Goal: Transaction & Acquisition: Book appointment/travel/reservation

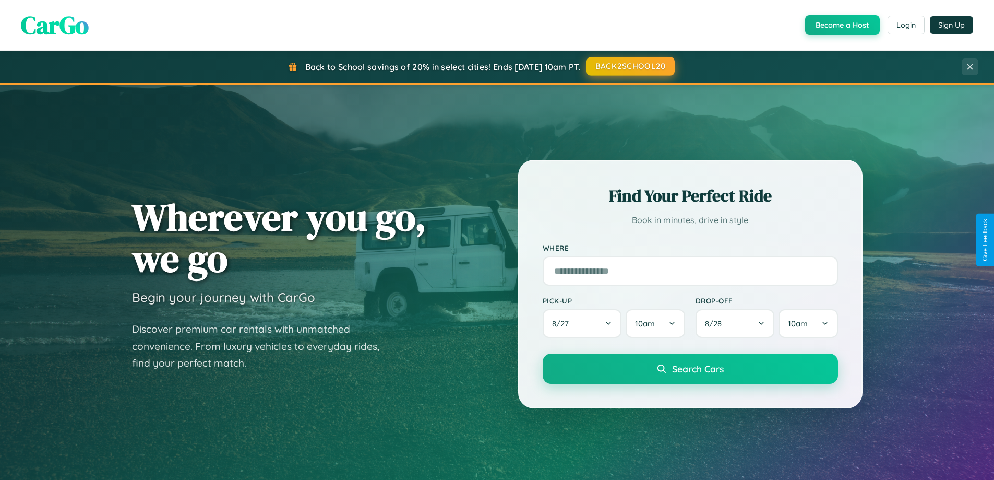
click at [630, 66] on button "BACK2SCHOOL20" at bounding box center [631, 66] width 88 height 19
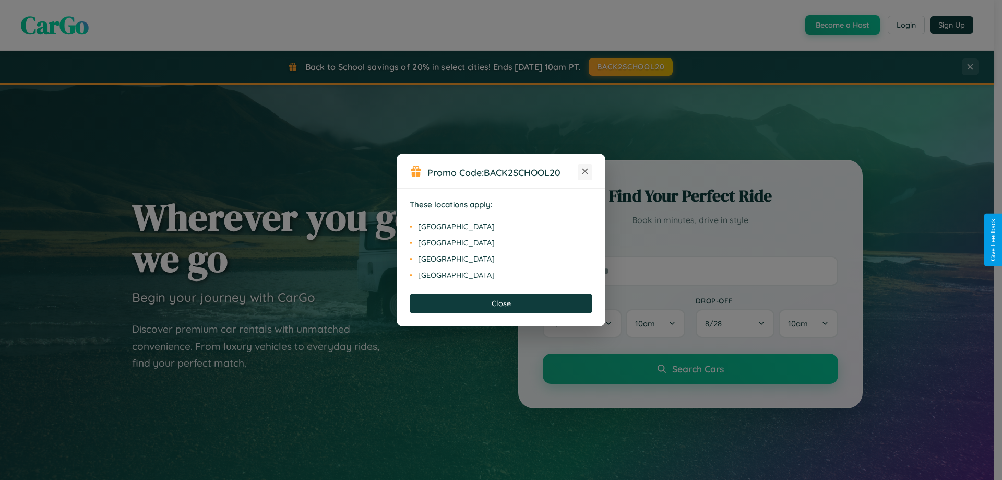
click at [585, 172] on icon at bounding box center [586, 172] width 6 height 6
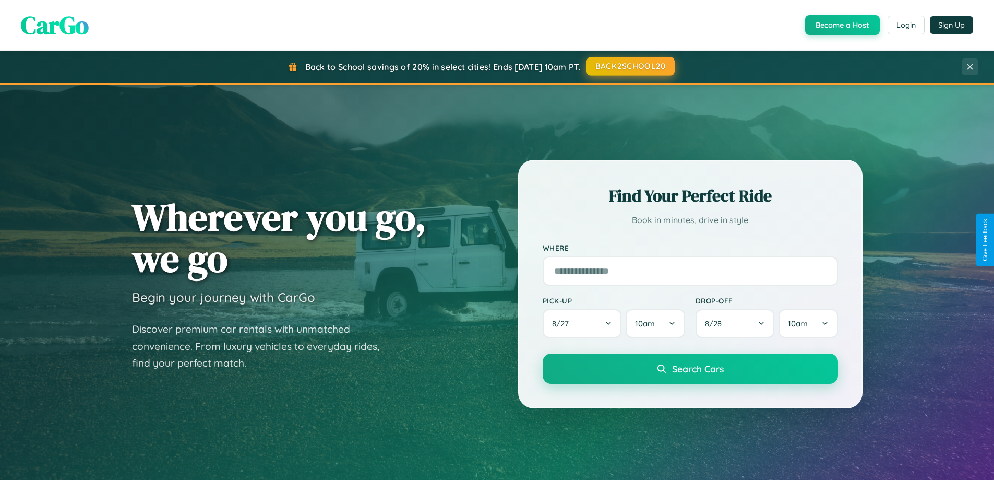
click at [630, 66] on button "BACK2SCHOOL20" at bounding box center [631, 66] width 88 height 19
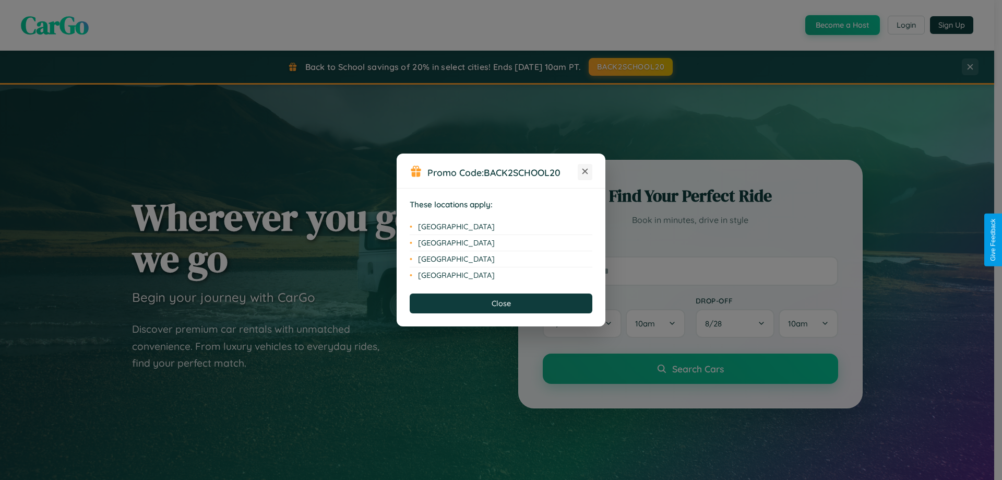
click at [585, 172] on icon at bounding box center [586, 172] width 6 height 6
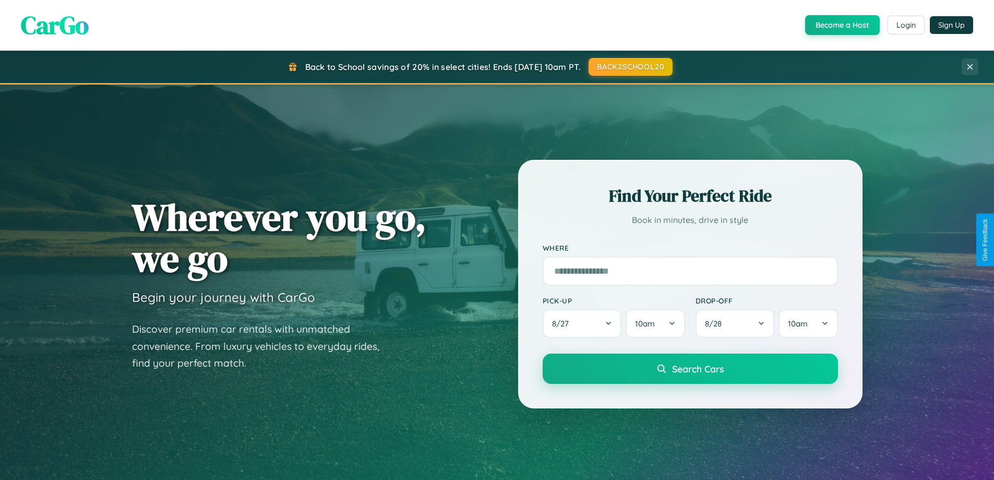
scroll to position [31, 0]
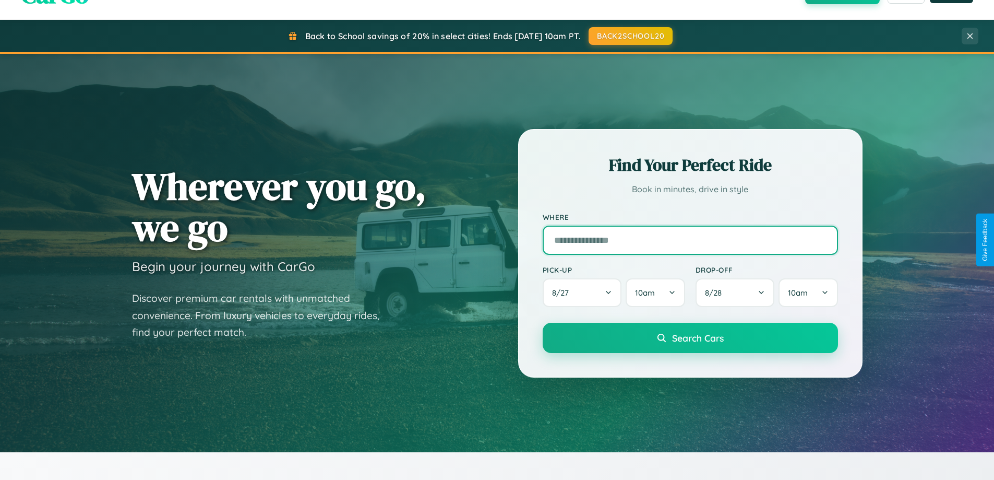
click at [690, 240] on input "text" at bounding box center [690, 239] width 295 height 29
type input "*********"
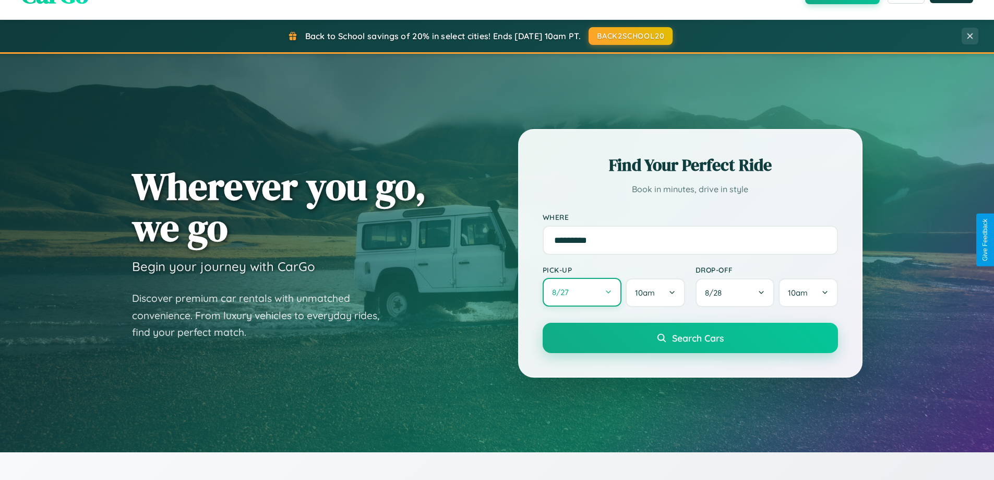
click at [582, 293] on button "8 / 27" at bounding box center [582, 292] width 79 height 29
select select "*"
select select "****"
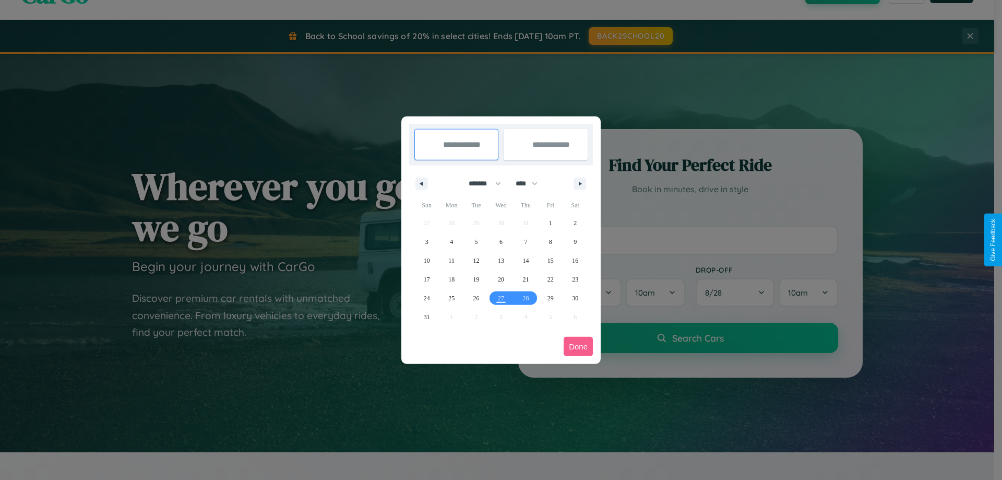
click at [480, 183] on select "******* ******** ***** ***** *** **** **** ****** ********* ******* ******** **…" at bounding box center [483, 183] width 44 height 17
select select "*"
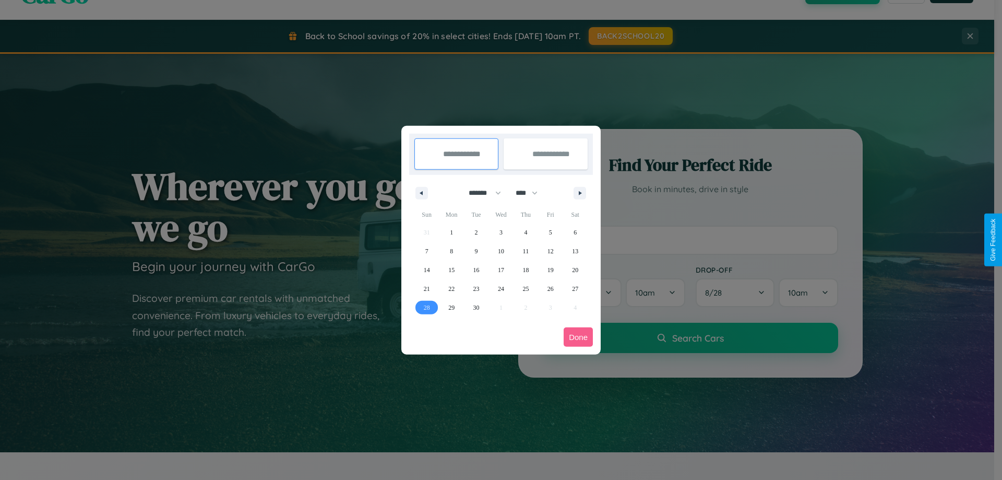
click at [426, 307] on span "28" at bounding box center [427, 307] width 6 height 19
type input "**********"
click at [580, 193] on icon "button" at bounding box center [581, 193] width 5 height 4
select select "*"
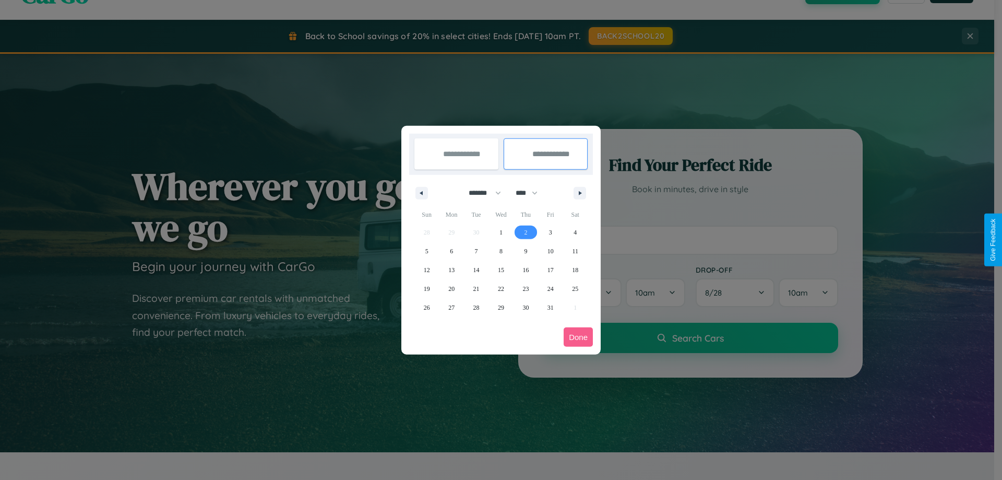
click at [526, 232] on span "2" at bounding box center [525, 232] width 3 height 19
type input "**********"
select select "*"
click at [578, 337] on button "Done" at bounding box center [578, 336] width 29 height 19
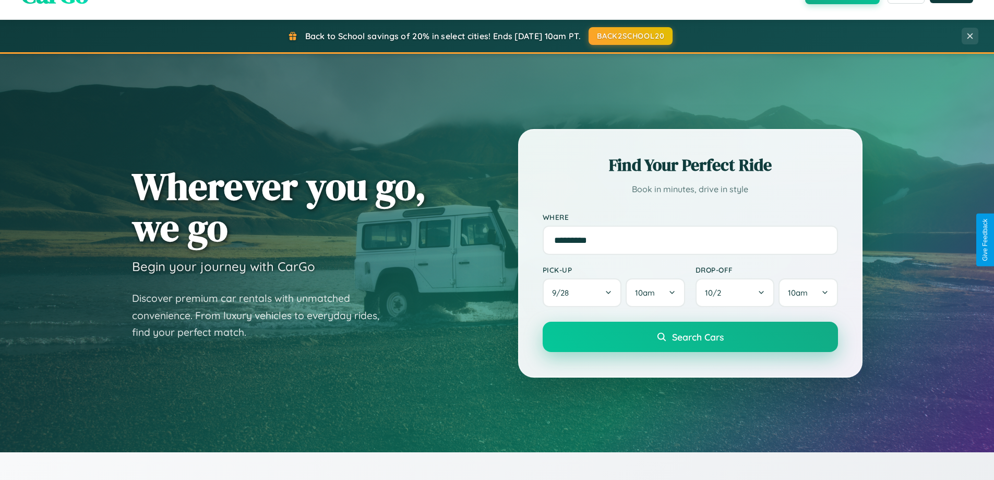
click at [690, 337] on span "Search Cars" at bounding box center [698, 336] width 52 height 11
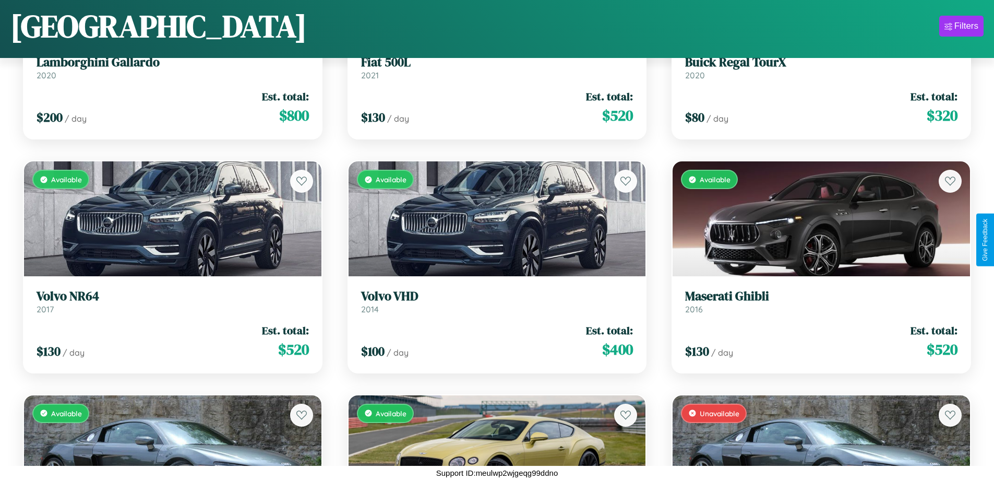
scroll to position [848, 0]
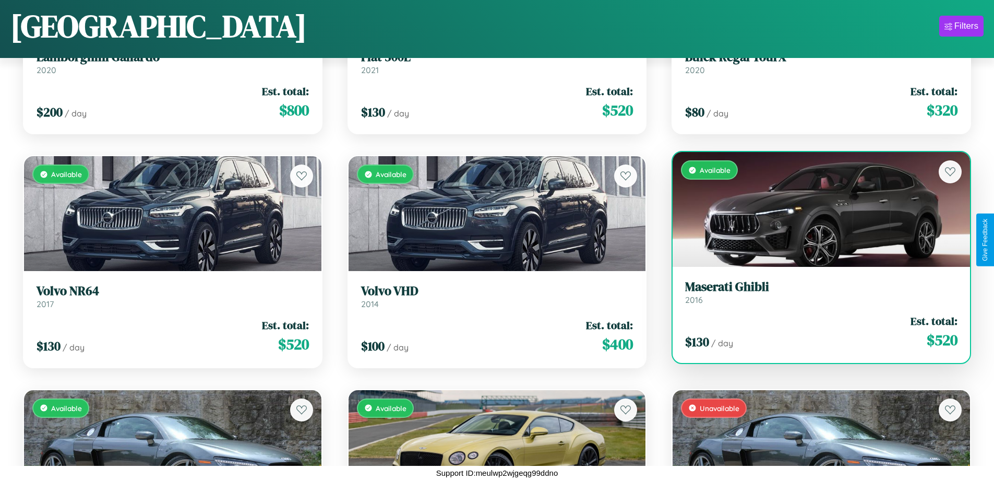
click at [815, 292] on h3 "Maserati Ghibli" at bounding box center [821, 286] width 272 height 15
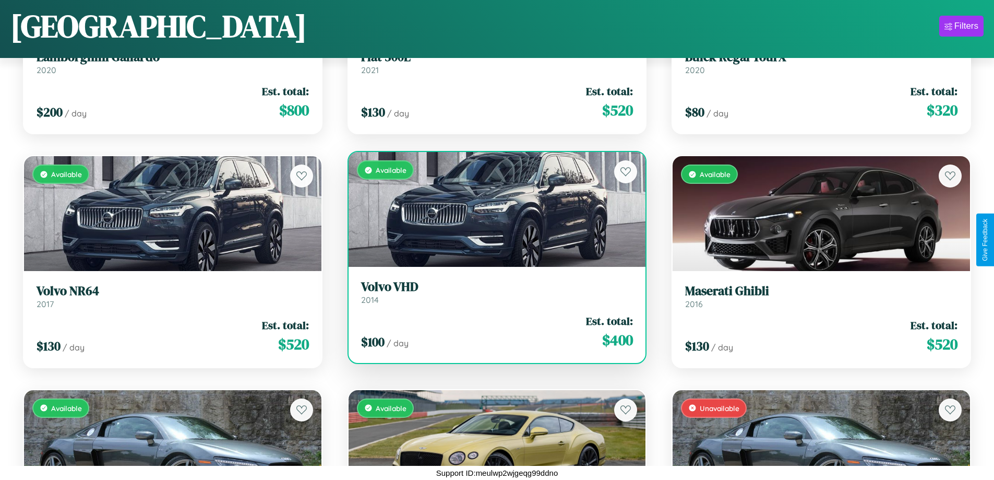
scroll to position [4821, 0]
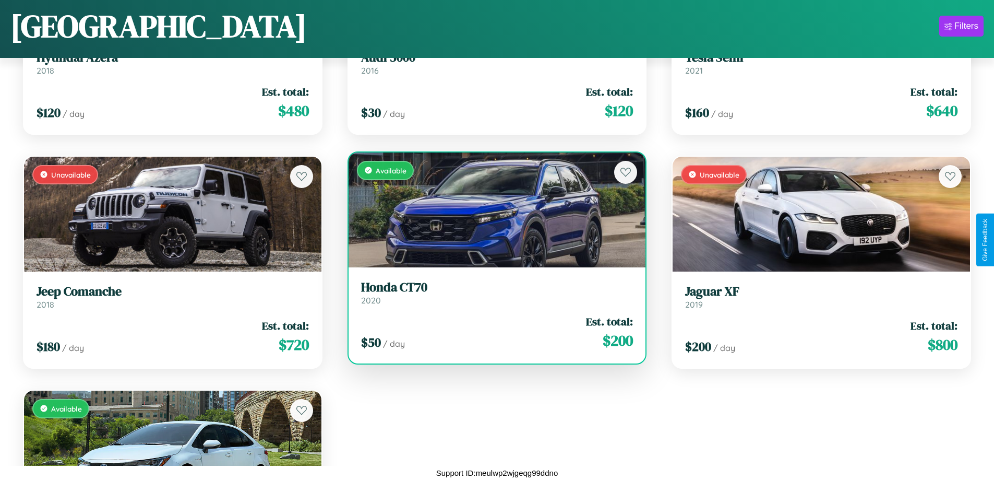
click at [493, 292] on h3 "Honda CT70" at bounding box center [497, 287] width 272 height 15
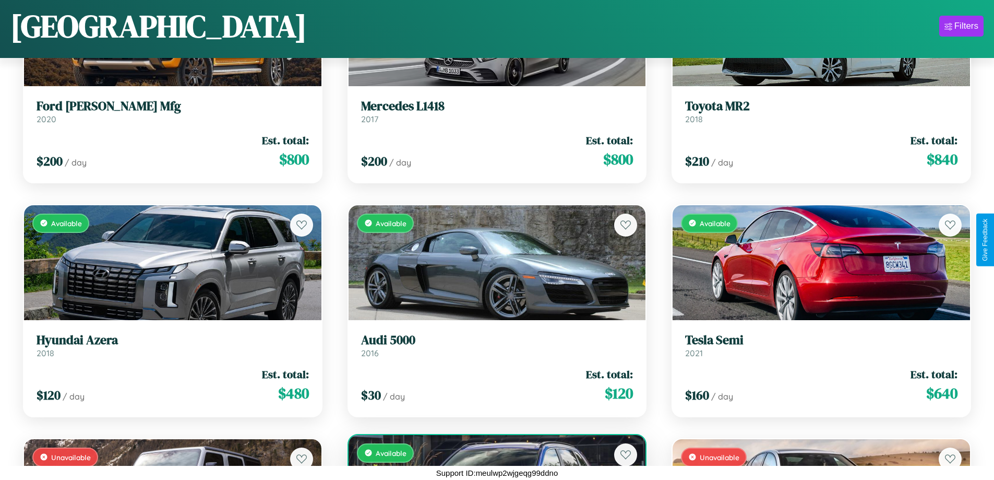
scroll to position [3886, 0]
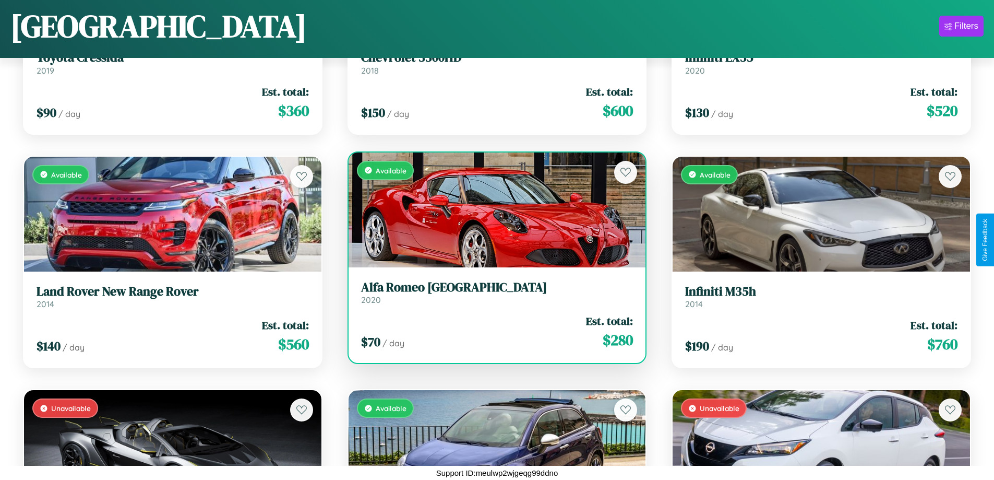
click at [493, 292] on h3 "Alfa Romeo Milano" at bounding box center [497, 287] width 272 height 15
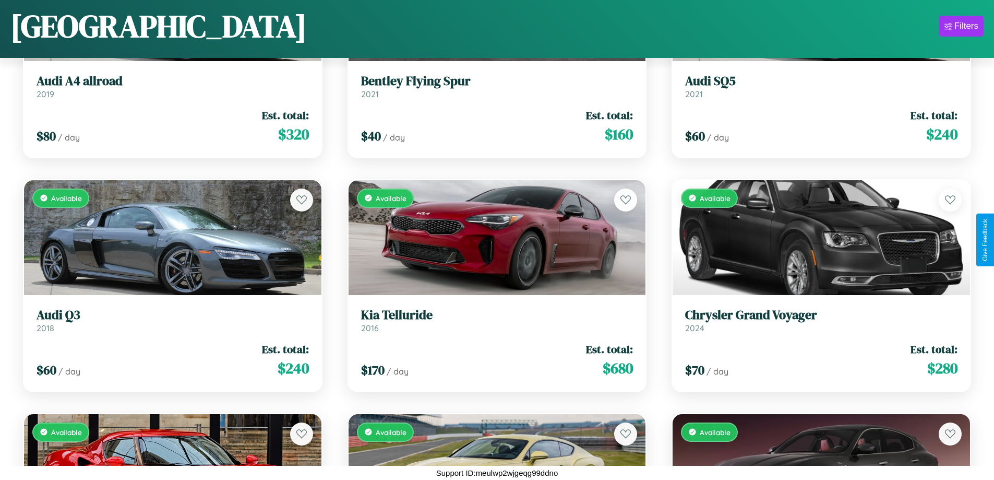
scroll to position [1315, 0]
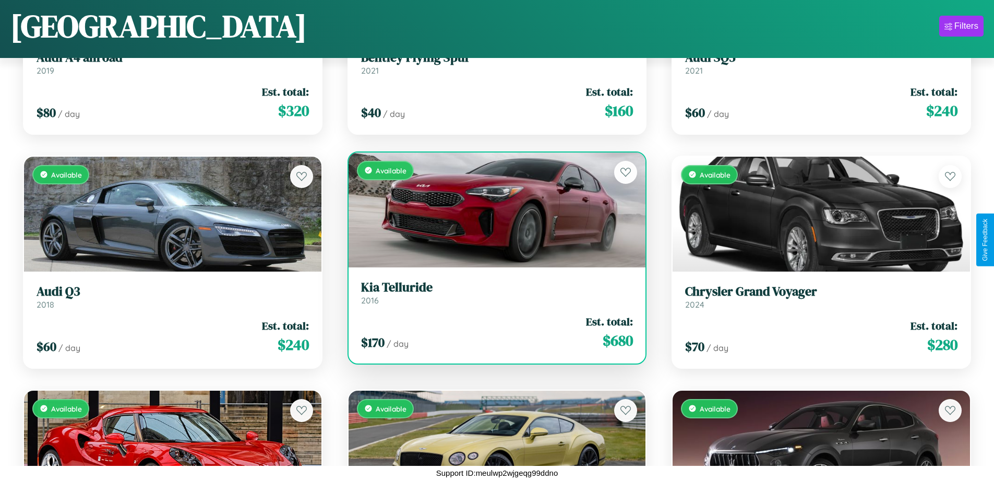
click at [493, 292] on h3 "Kia Telluride" at bounding box center [497, 287] width 272 height 15
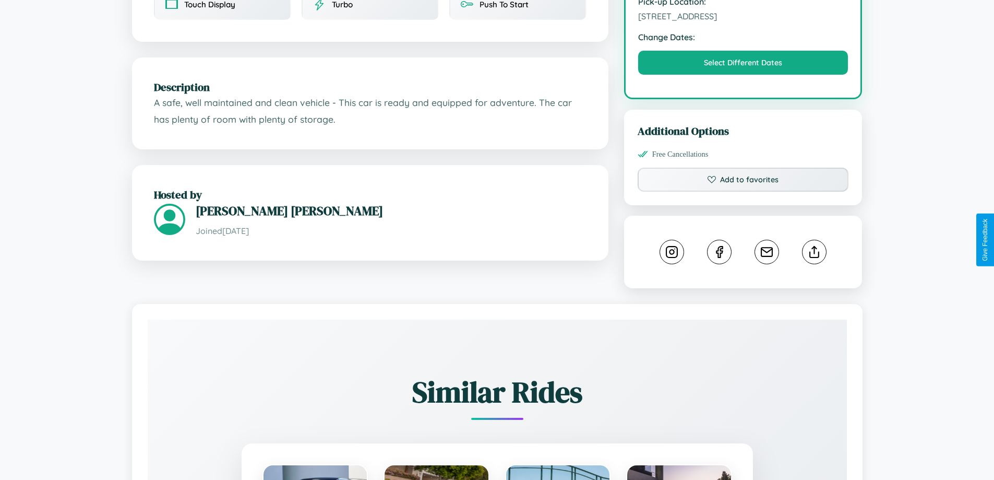
scroll to position [343, 0]
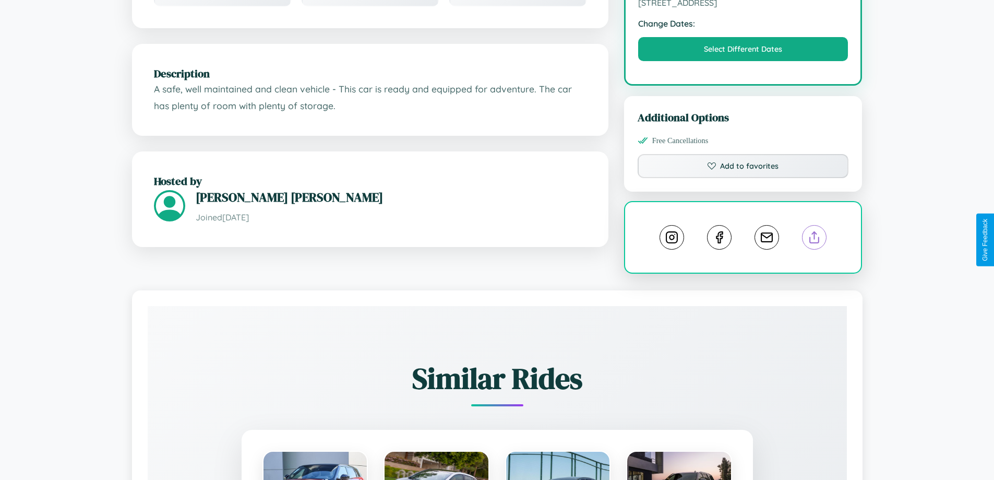
click at [815, 239] on line at bounding box center [815, 235] width 0 height 7
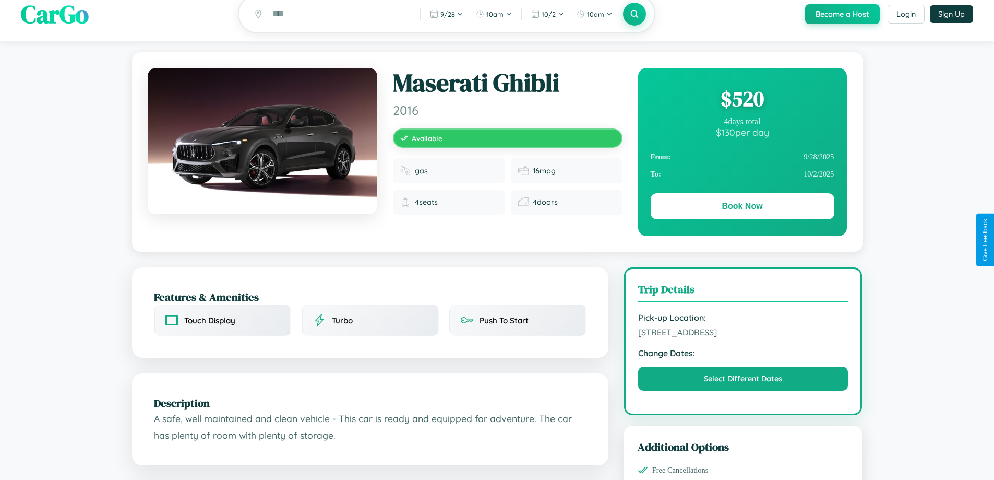
scroll to position [0, 0]
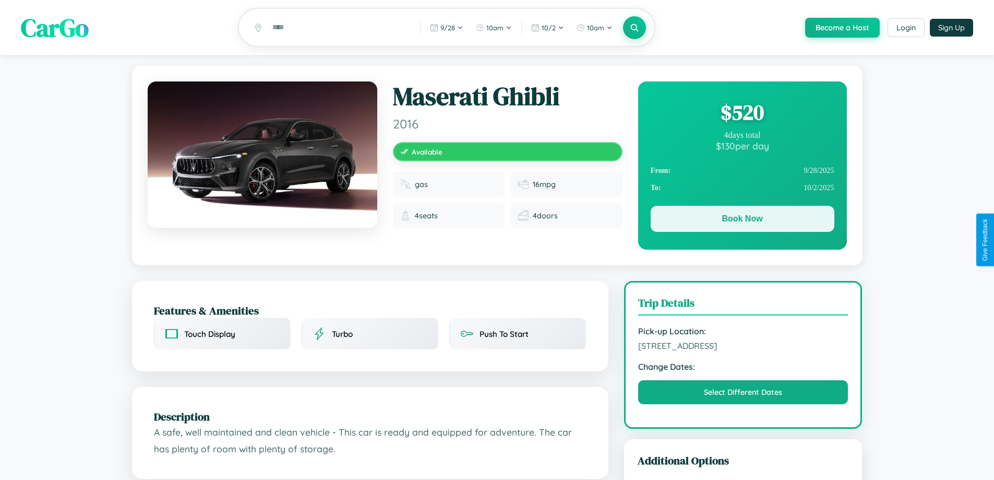
click at [742, 221] on button "Book Now" at bounding box center [743, 219] width 184 height 26
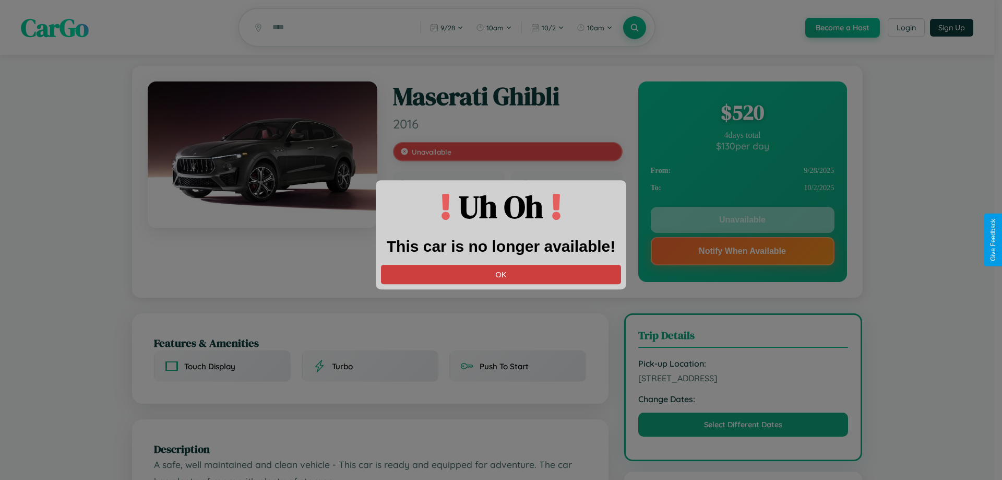
click at [501, 274] on button "OK" at bounding box center [501, 274] width 240 height 19
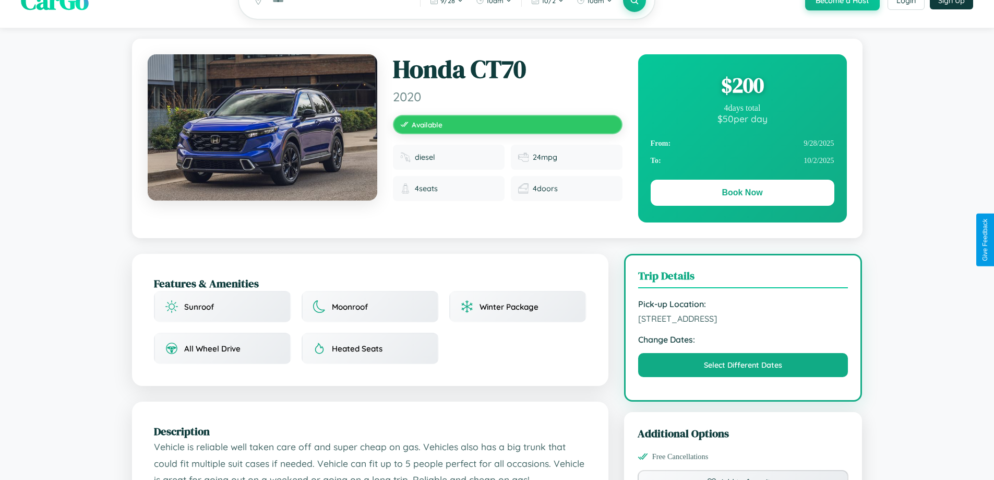
scroll to position [108, 0]
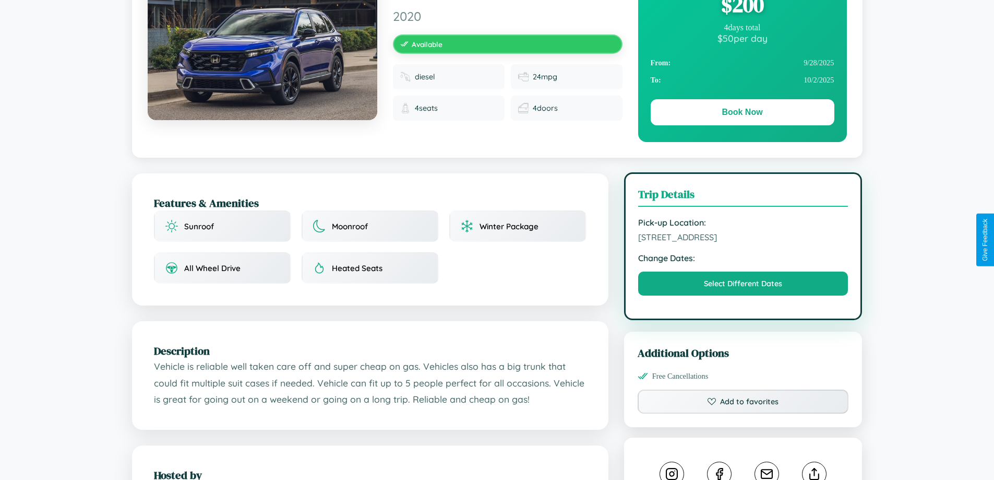
click at [743, 239] on span "680 Lake Street Barcelona 87235 Spain" at bounding box center [743, 237] width 210 height 10
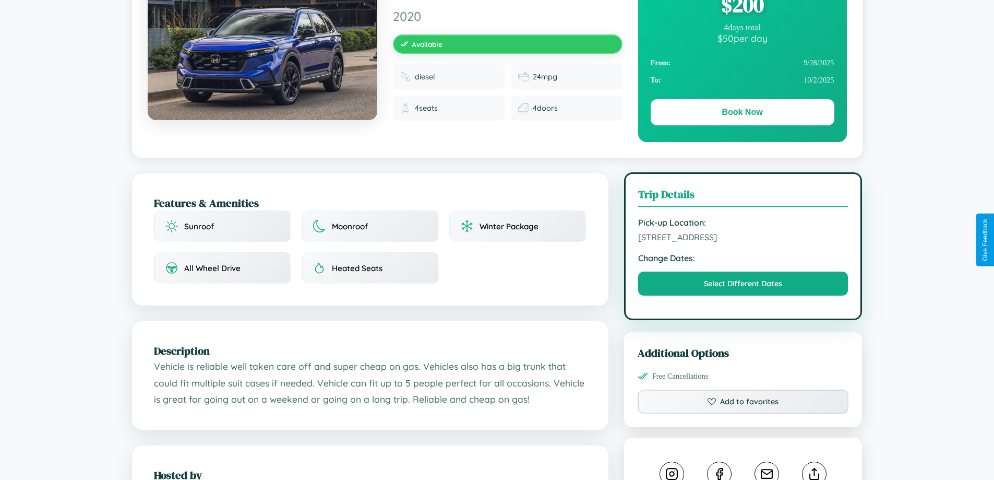
click at [743, 239] on span "680 Lake Street Barcelona 87235 Spain" at bounding box center [743, 237] width 210 height 10
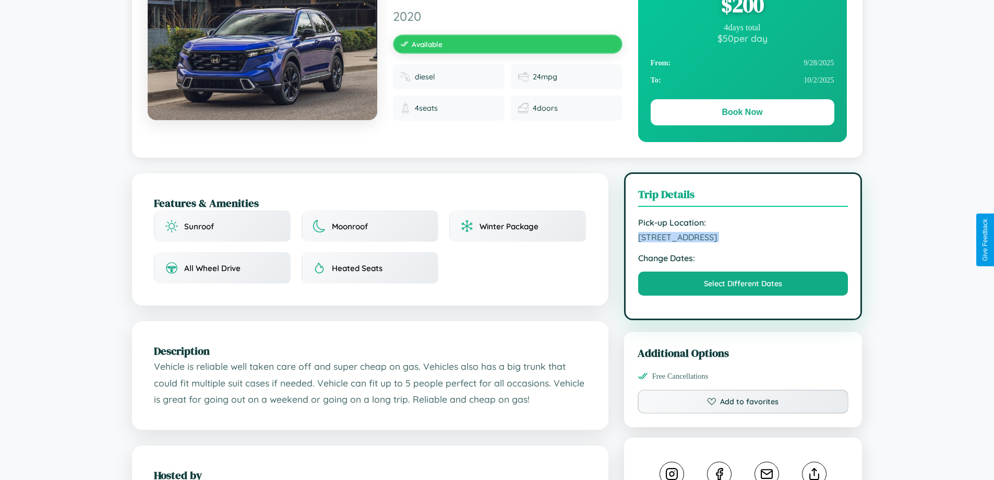
click at [743, 239] on span "680 Lake Street Barcelona 87235 Spain" at bounding box center [743, 237] width 210 height 10
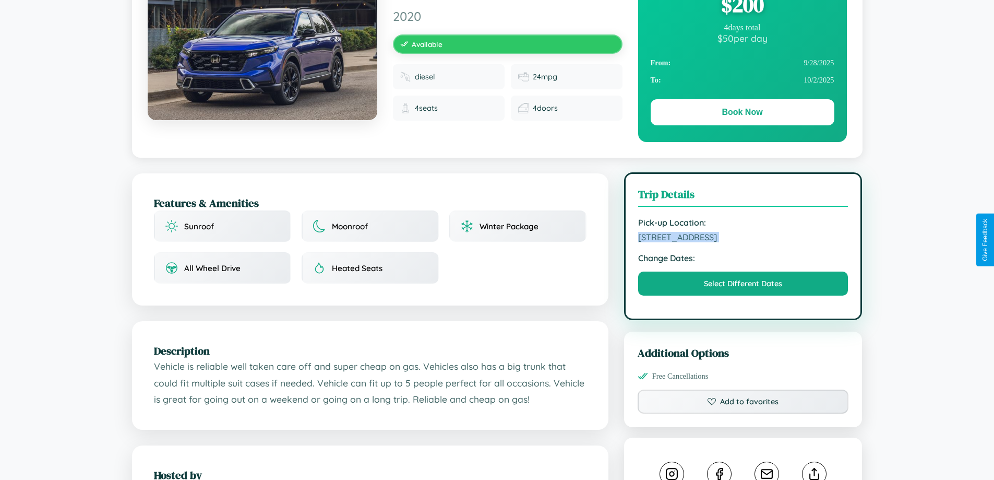
click at [743, 239] on span "680 Lake Street Barcelona 87235 Spain" at bounding box center [743, 237] width 210 height 10
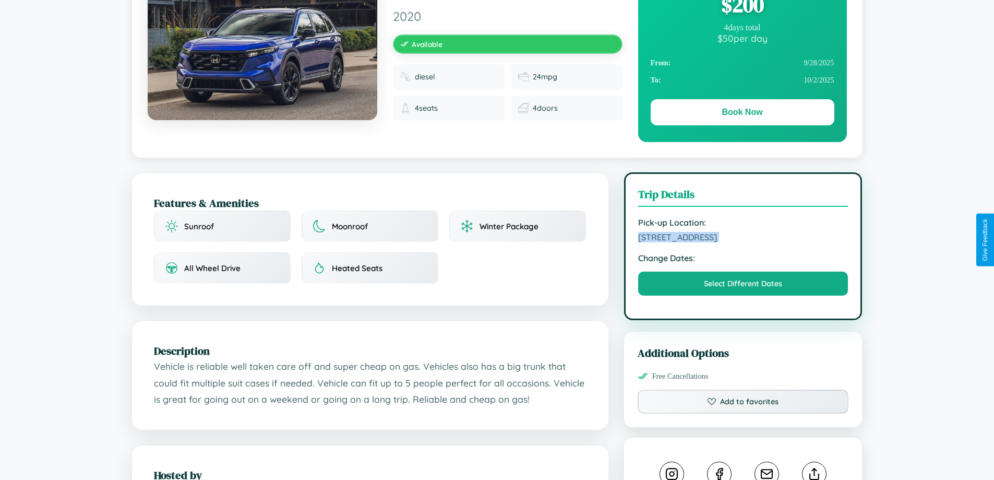
click at [743, 239] on span "680 Lake Street Barcelona 87235 Spain" at bounding box center [743, 237] width 210 height 10
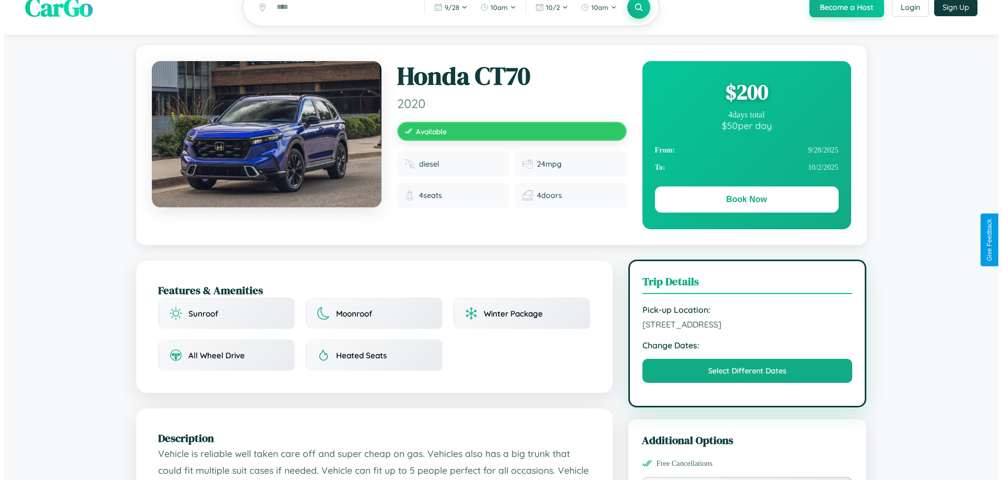
scroll to position [0, 0]
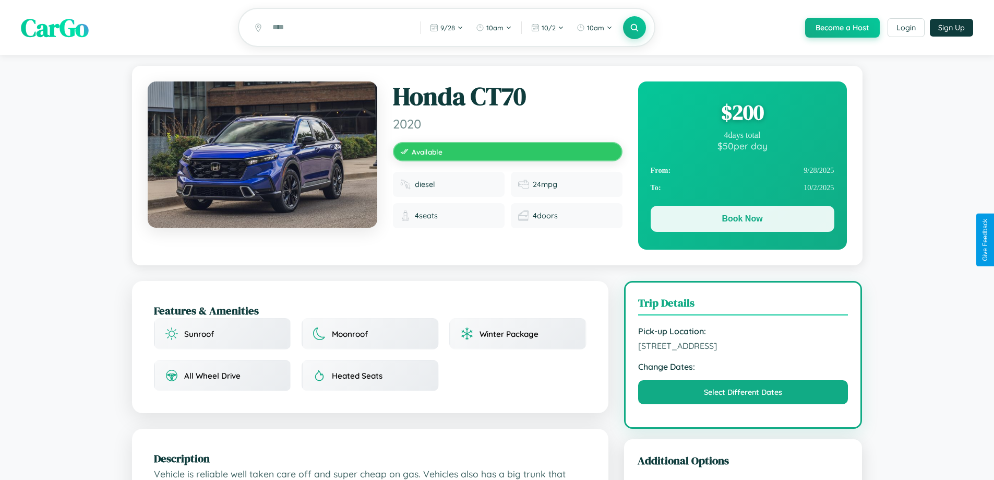
click at [742, 220] on button "Book Now" at bounding box center [743, 219] width 184 height 26
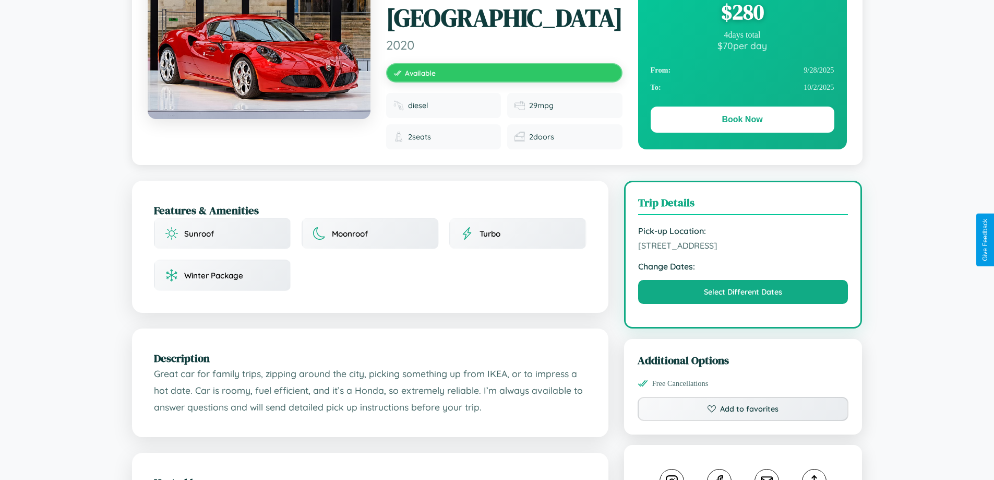
scroll to position [343, 0]
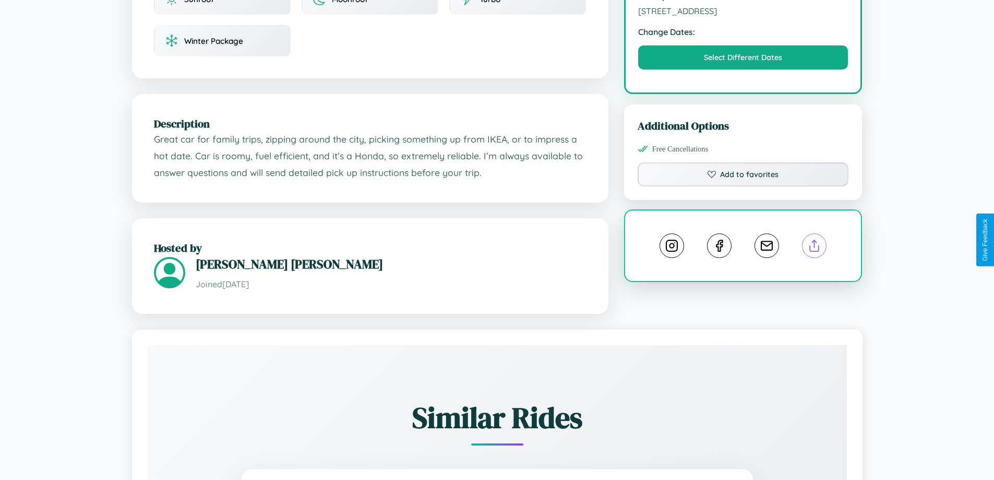
click at [815, 240] on line at bounding box center [815, 243] width 0 height 7
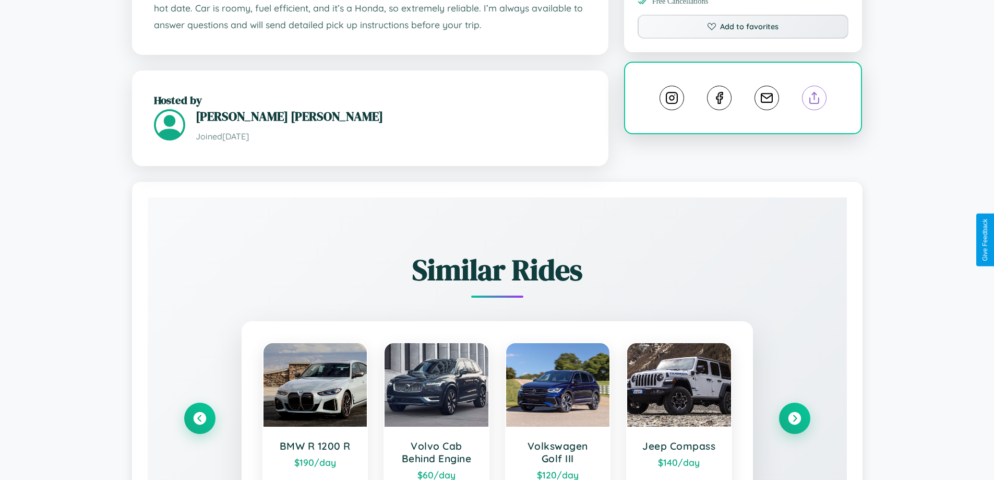
scroll to position [612, 0]
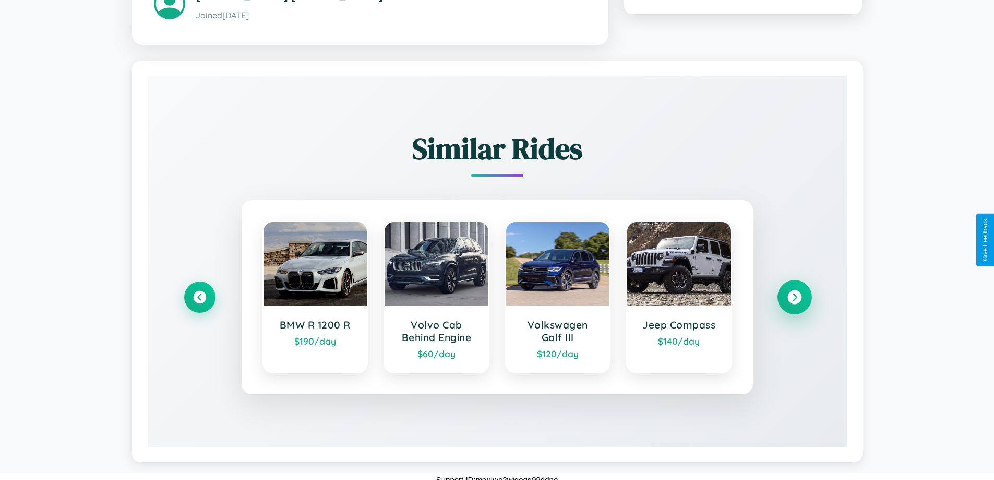
click at [794, 290] on icon at bounding box center [795, 297] width 14 height 14
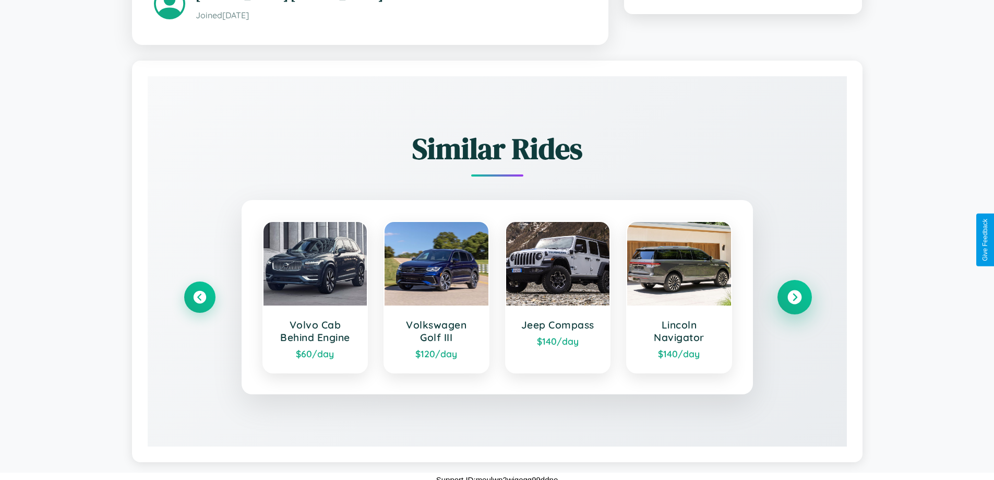
click at [794, 290] on icon at bounding box center [795, 297] width 14 height 14
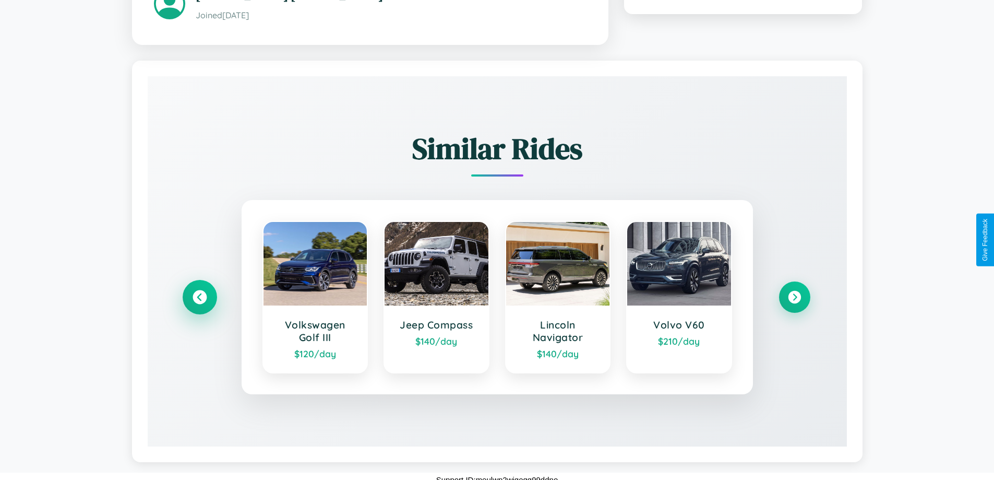
click at [199, 290] on icon at bounding box center [200, 297] width 14 height 14
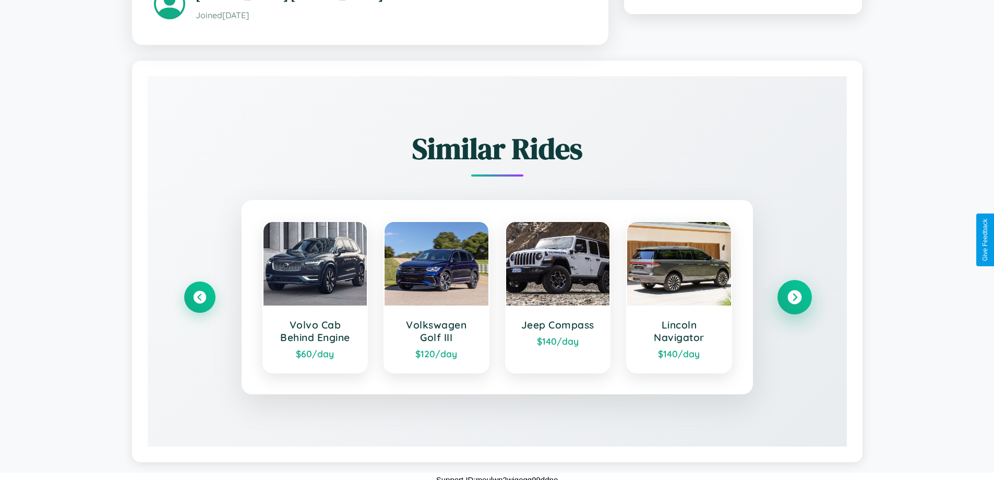
click at [794, 290] on icon at bounding box center [795, 297] width 14 height 14
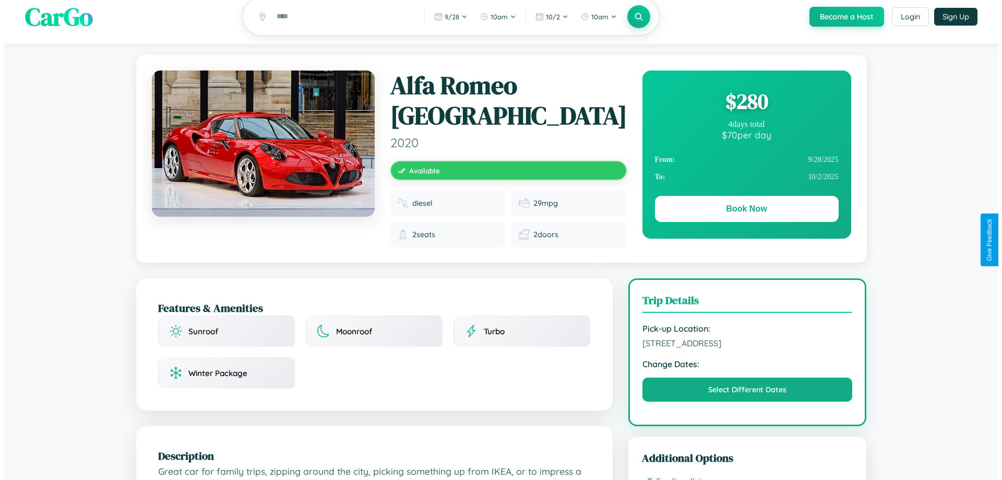
scroll to position [0, 0]
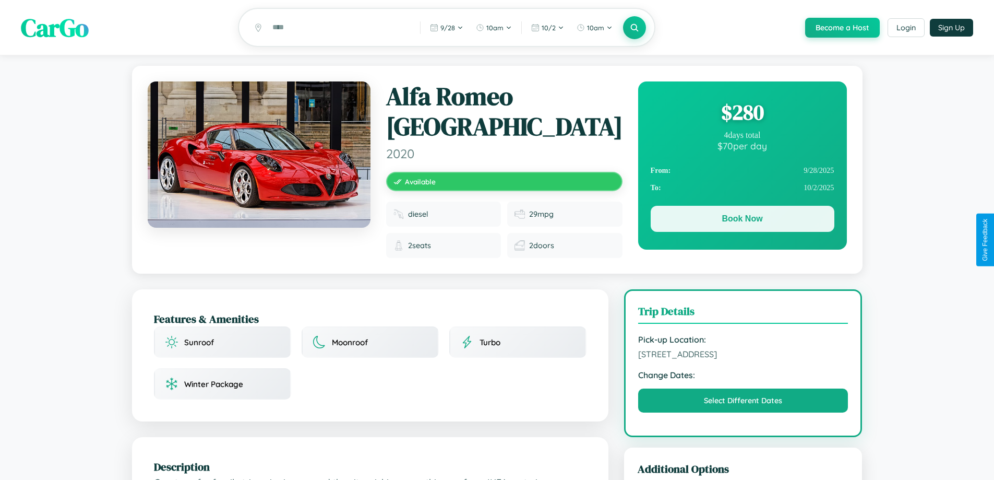
click at [742, 220] on button "Book Now" at bounding box center [743, 219] width 184 height 26
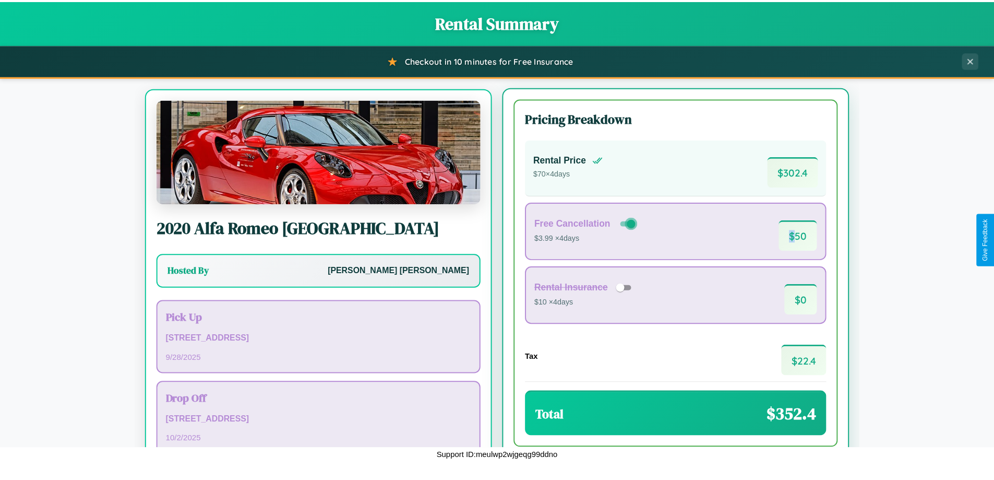
scroll to position [49, 0]
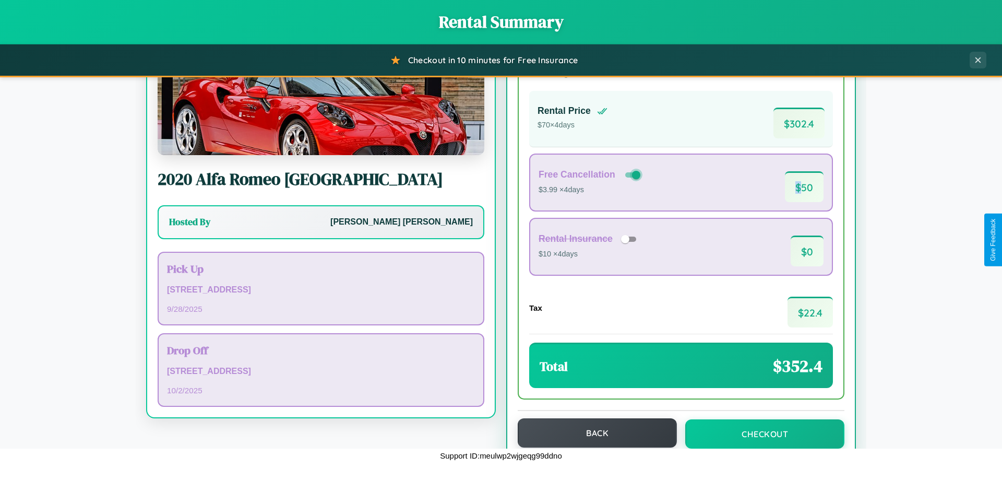
click at [592, 433] on button "Back" at bounding box center [597, 432] width 159 height 29
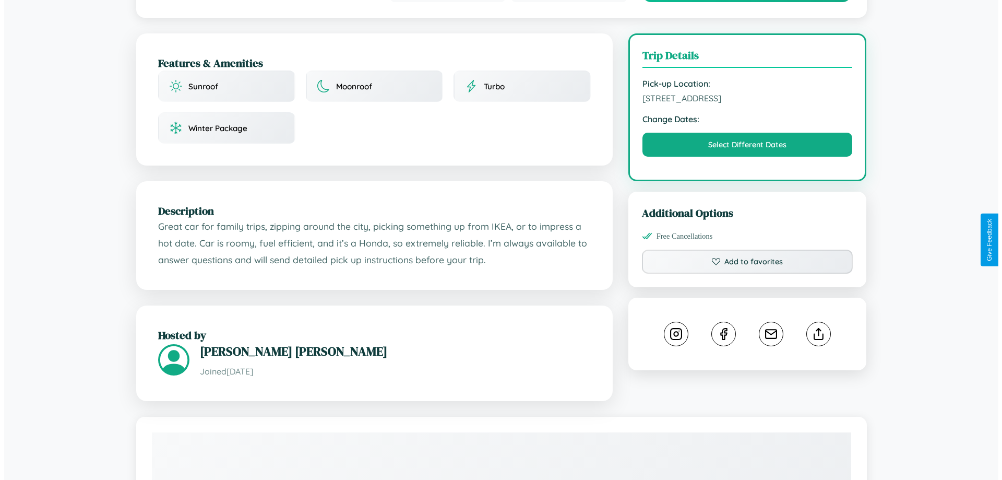
scroll to position [271, 0]
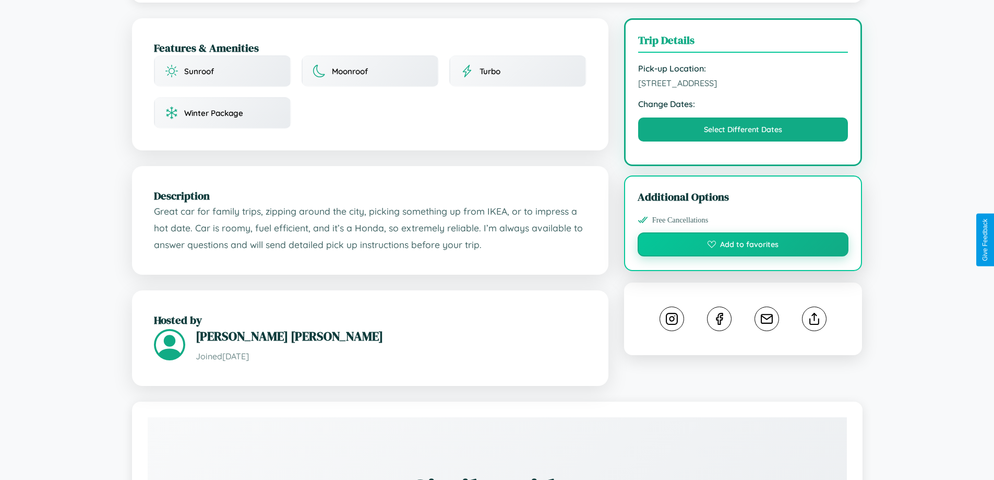
click at [743, 237] on button "Add to favorites" at bounding box center [743, 244] width 211 height 24
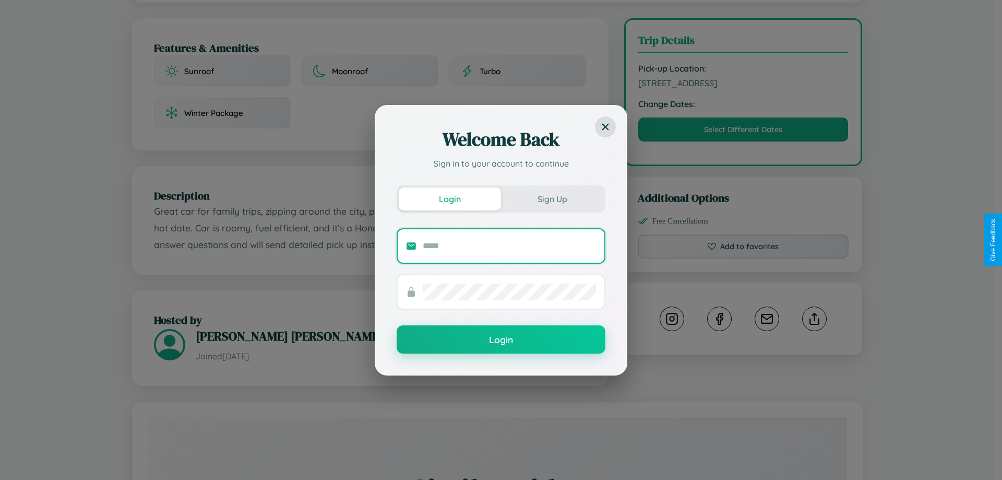
click at [509, 245] on input "text" at bounding box center [509, 245] width 173 height 17
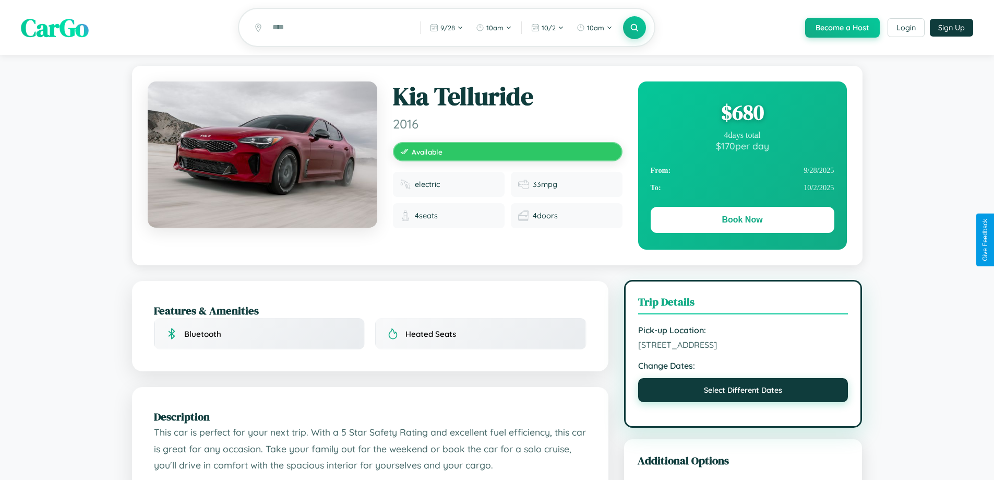
click at [743, 392] on button "Select Different Dates" at bounding box center [743, 390] width 210 height 24
select select "*"
select select "****"
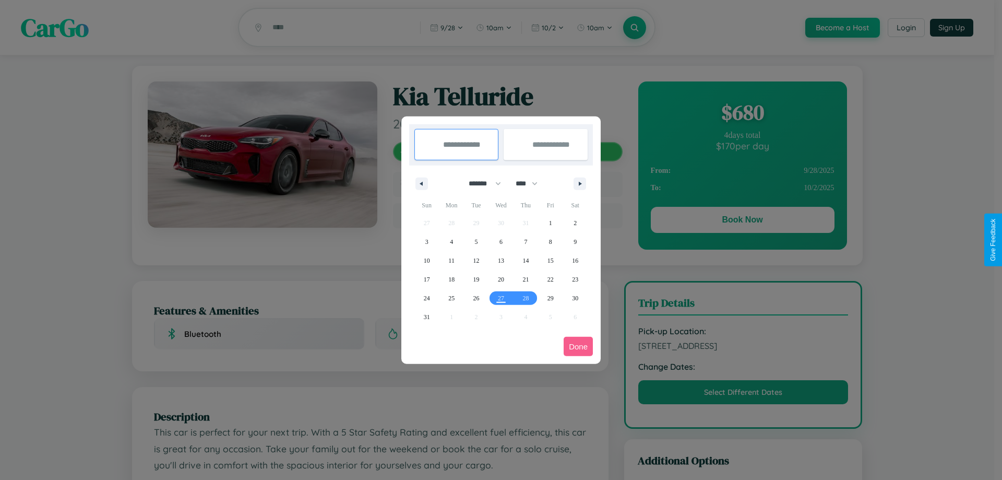
click at [480, 183] on select "******* ******** ***** ***** *** **** **** ****** ********* ******* ******** **…" at bounding box center [483, 183] width 44 height 17
select select "*"
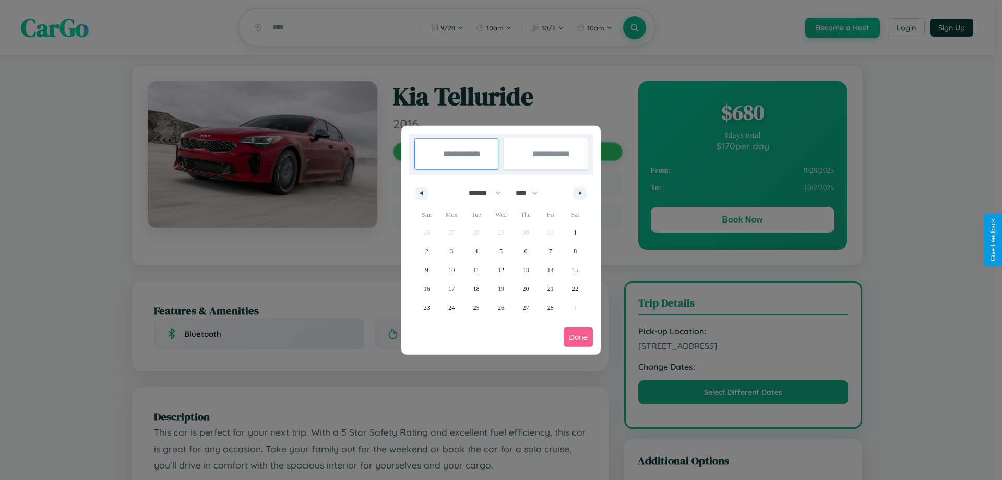
click at [531, 193] on select "**** **** **** **** **** **** **** **** **** **** **** **** **** **** **** ****…" at bounding box center [525, 192] width 31 height 17
select select "****"
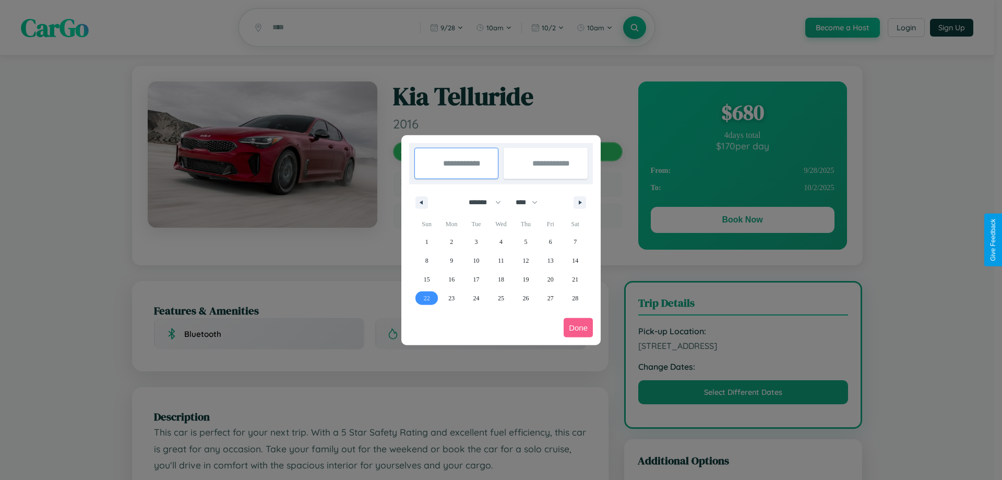
click at [426, 298] on span "22" at bounding box center [427, 298] width 6 height 19
type input "**********"
click at [580, 202] on icon "button" at bounding box center [581, 202] width 5 height 4
select select "*"
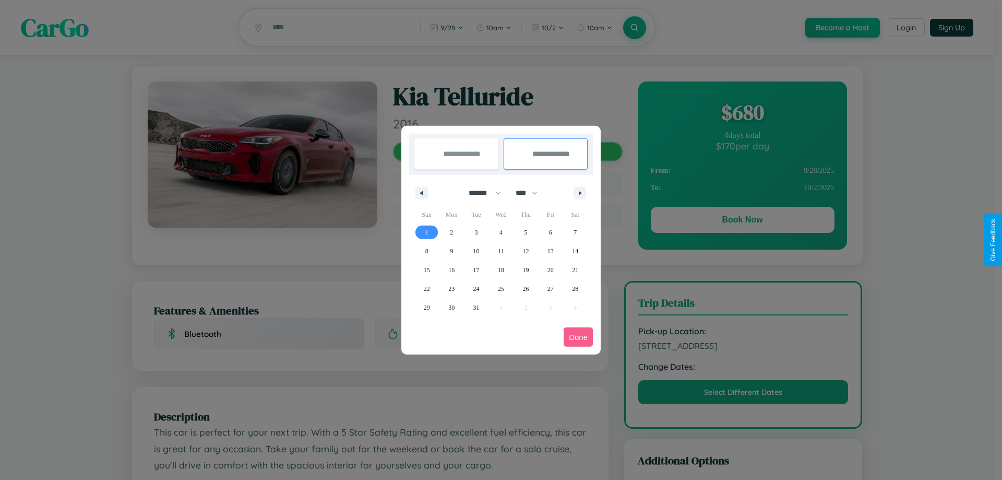
click at [426, 232] on span "1" at bounding box center [426, 232] width 3 height 19
type input "**********"
select select "*"
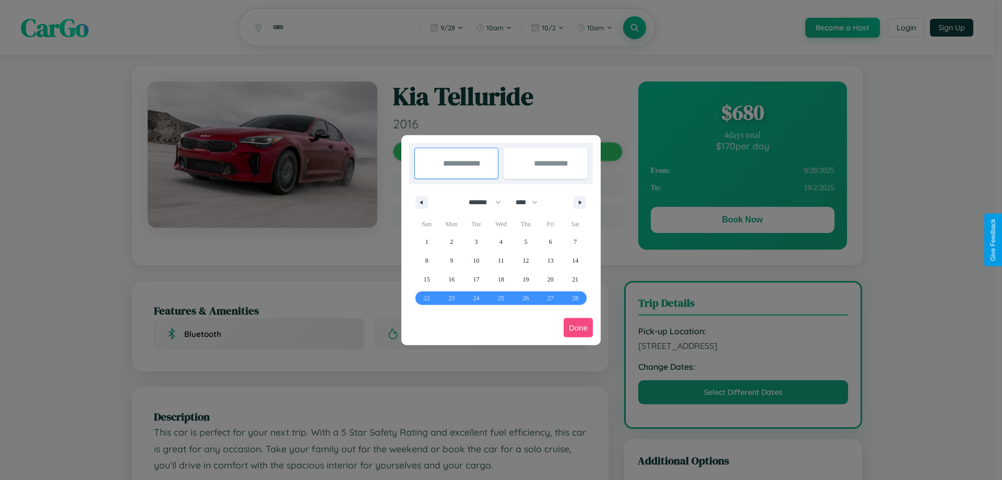
click at [578, 327] on button "Done" at bounding box center [578, 327] width 29 height 19
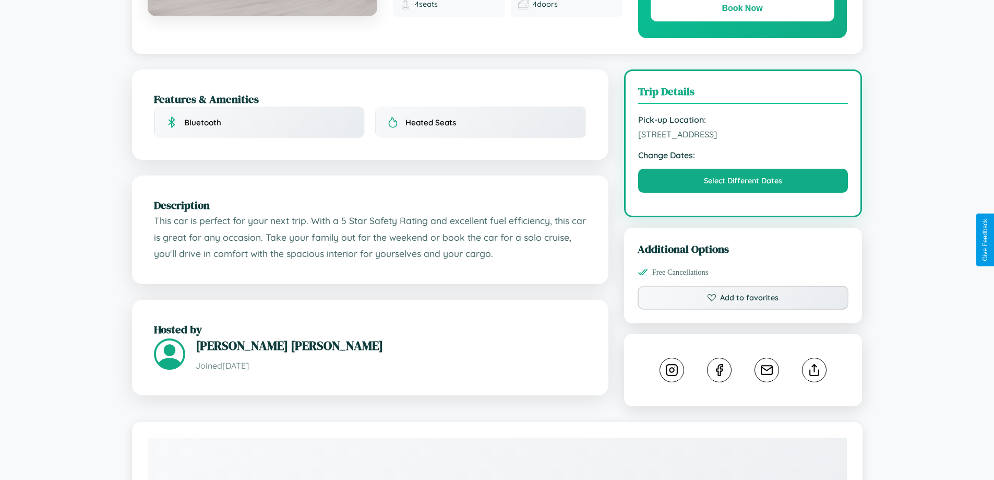
scroll to position [581, 0]
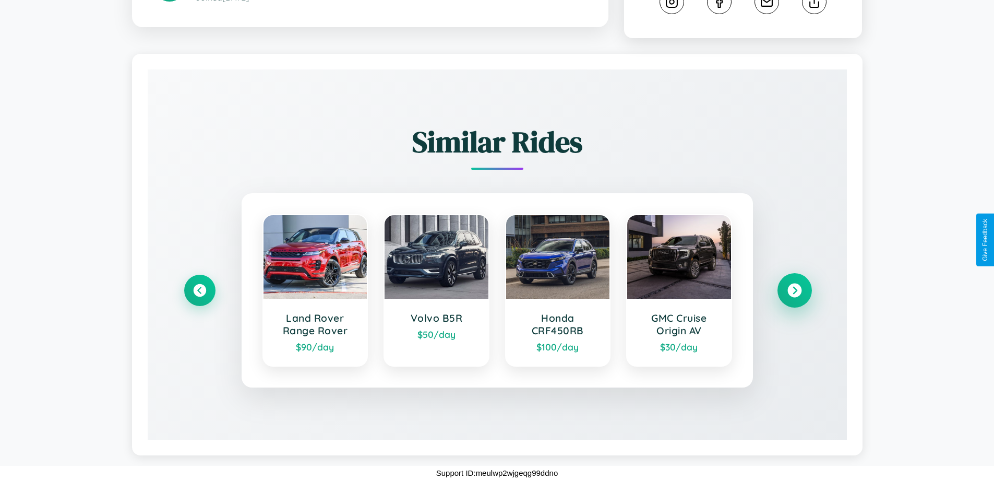
click at [794, 290] on icon at bounding box center [795, 290] width 14 height 14
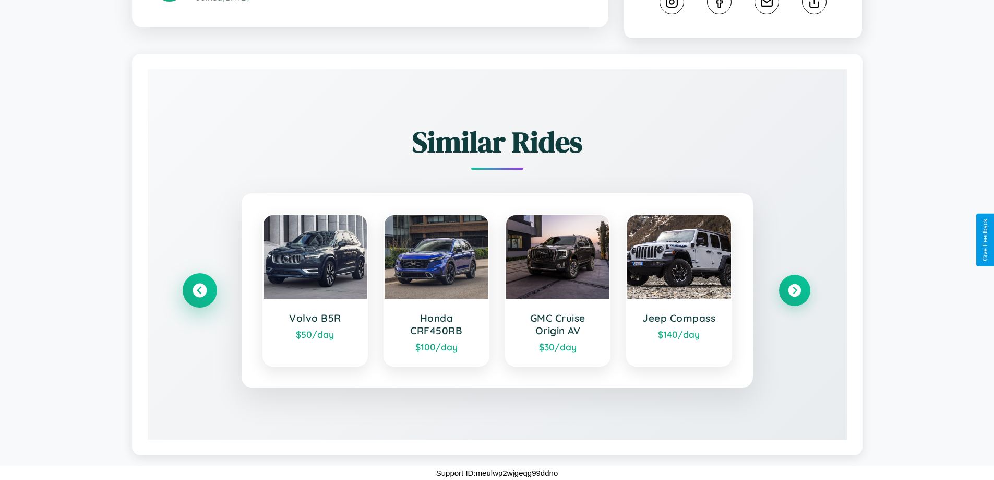
click at [199, 290] on icon at bounding box center [200, 290] width 14 height 14
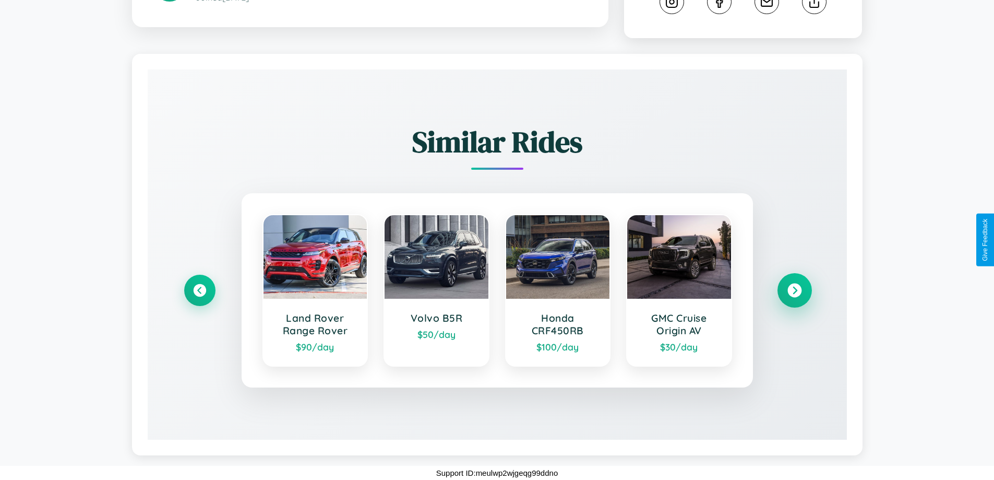
click at [794, 290] on icon at bounding box center [795, 290] width 14 height 14
